Goal: Information Seeking & Learning: Get advice/opinions

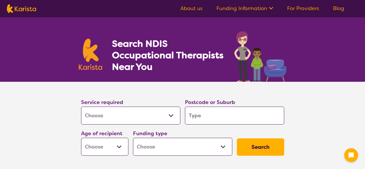
select select "[MEDICAL_DATA]"
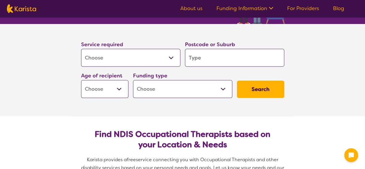
click at [116, 90] on select "Early Childhood - 0 to 9 Child - 10 to 11 Adolescent - 12 to 17 Adult - 18 to 6…" at bounding box center [104, 89] width 47 height 18
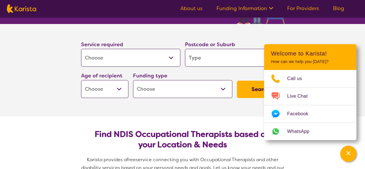
select select "AG"
click at [81, 80] on select "Early Childhood - 0 to 9 Child - 10 to 11 Adolescent - 12 to 17 Adult - 18 to 6…" at bounding box center [104, 89] width 47 height 18
select select "AG"
click at [159, 91] on select "Home Care Package (HCP) National Disability Insurance Scheme (NDIS) I don't know" at bounding box center [182, 89] width 99 height 18
select select "NDIS"
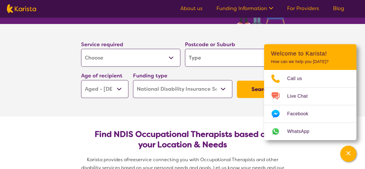
click at [133, 80] on select "Home Care Package (HCP) National Disability Insurance Scheme (NDIS) I don't know" at bounding box center [182, 89] width 99 height 18
select select "NDIS"
click at [195, 58] on input "search" at bounding box center [234, 58] width 99 height 18
click at [191, 56] on input "search" at bounding box center [234, 58] width 99 height 18
type input "2"
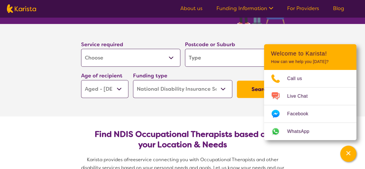
type input "2"
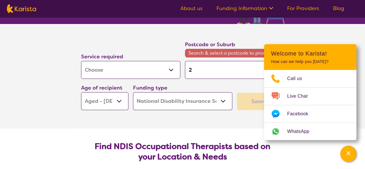
type input "27"
type input "276"
type input "2760"
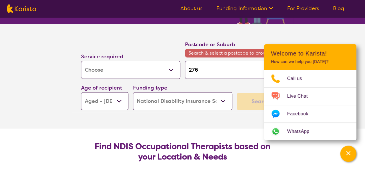
type input "2760"
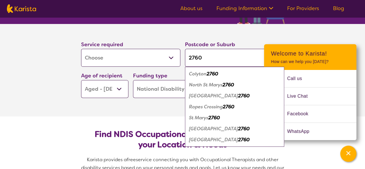
type input "2760"
click at [201, 84] on em "North St Marys" at bounding box center [205, 85] width 33 height 6
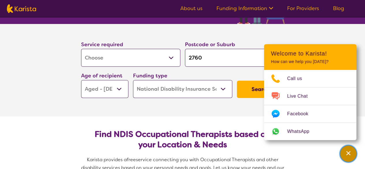
click at [346, 155] on icon "Channel Menu" at bounding box center [348, 153] width 6 height 6
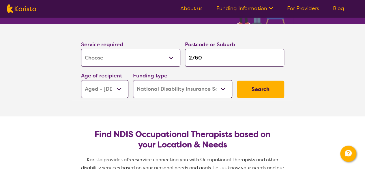
click at [269, 91] on button "Search" at bounding box center [260, 88] width 47 height 17
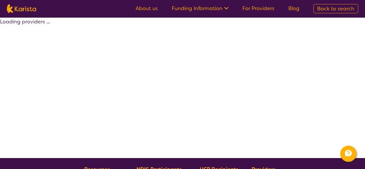
select select "by_score"
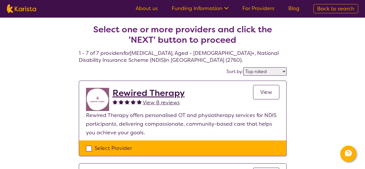
click at [147, 93] on h2 "Rewired Therapy" at bounding box center [148, 93] width 72 height 10
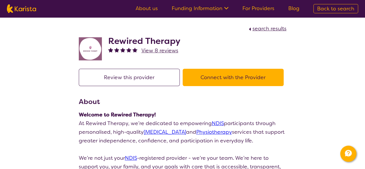
click at [151, 10] on link "About us" at bounding box center [146, 8] width 22 height 7
click at [197, 79] on button "Connect with the Provider" at bounding box center [232, 77] width 101 height 17
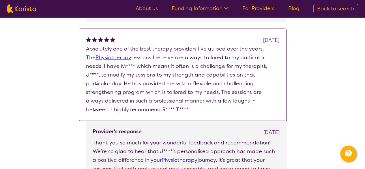
scroll to position [1787, 0]
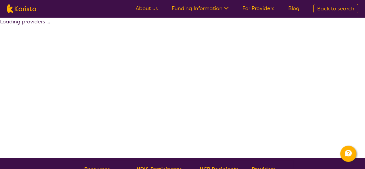
select select "by_score"
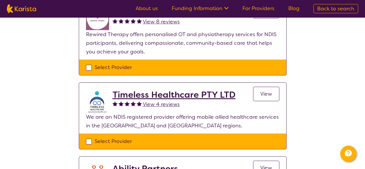
scroll to position [86, 0]
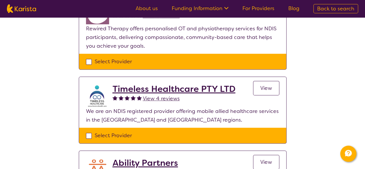
click at [265, 84] on span "View" at bounding box center [266, 87] width 12 height 7
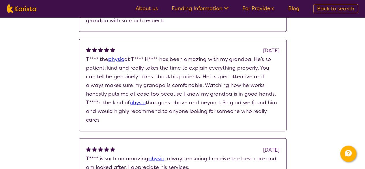
scroll to position [1589, 0]
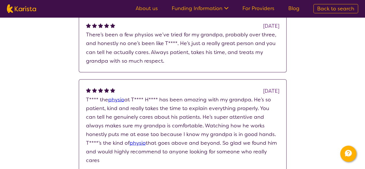
scroll to position [86, 0]
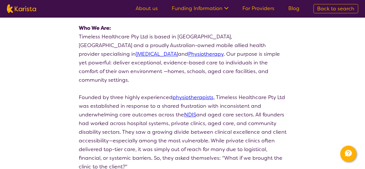
select select "by_score"
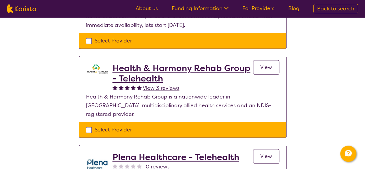
scroll to position [202, 0]
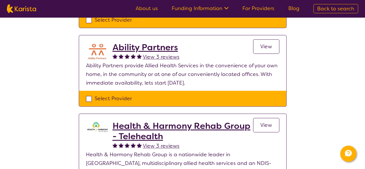
click at [268, 44] on span "View" at bounding box center [266, 46] width 12 height 7
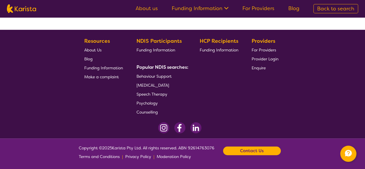
select select "by_score"
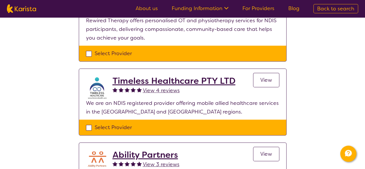
scroll to position [86, 0]
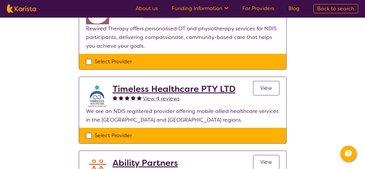
click at [267, 90] on span "View" at bounding box center [266, 87] width 12 height 7
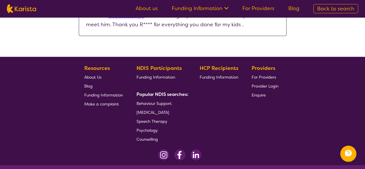
scroll to position [1820, 0]
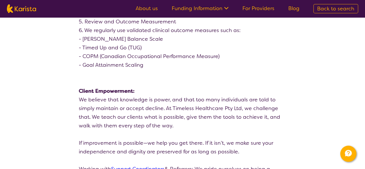
scroll to position [1210, 0]
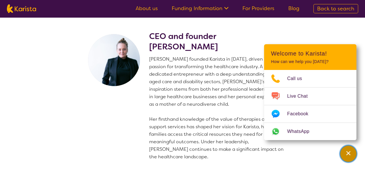
click at [350, 152] on icon "Channel Menu" at bounding box center [348, 153] width 6 height 6
